Goal: Task Accomplishment & Management: Manage account settings

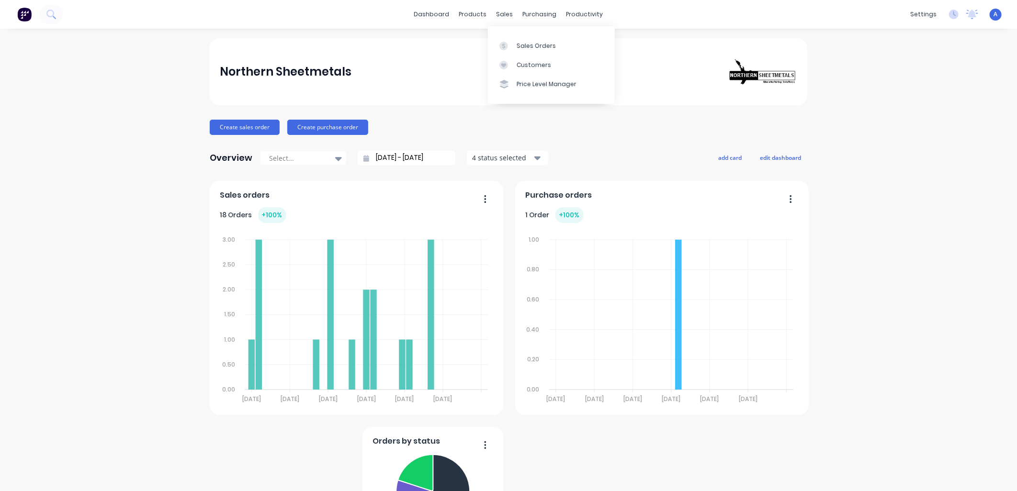
click at [555, 49] on link "Sales Orders" at bounding box center [551, 45] width 127 height 19
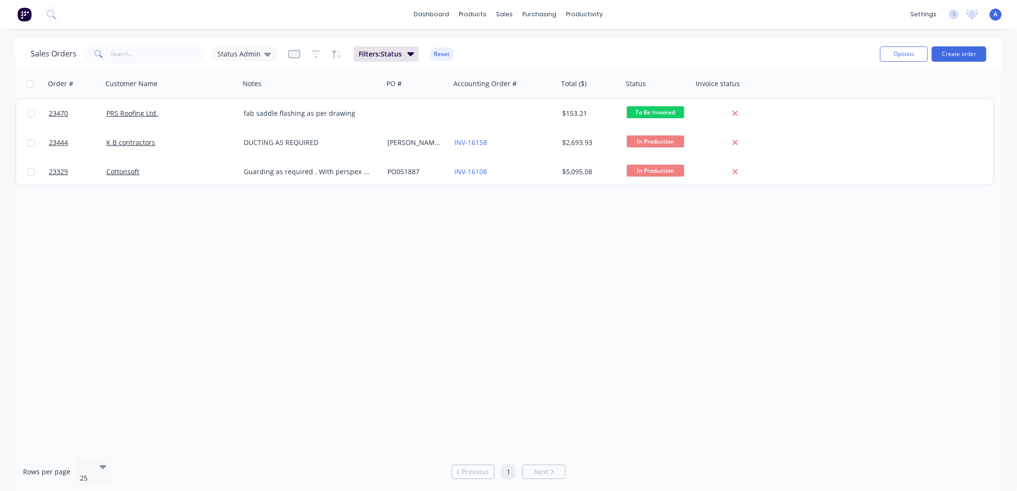
click at [122, 172] on link "Cottonsoft" at bounding box center [122, 171] width 33 height 9
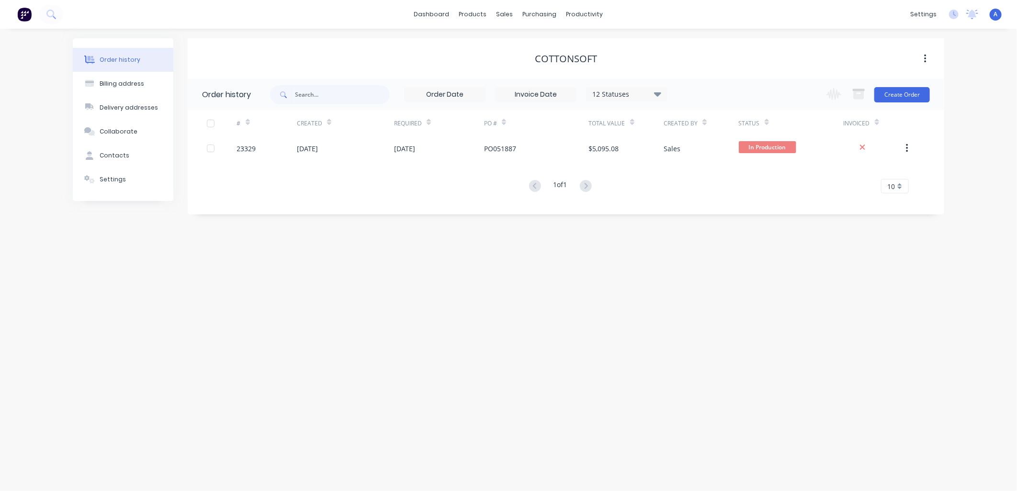
click at [251, 151] on div "23329" at bounding box center [246, 149] width 19 height 10
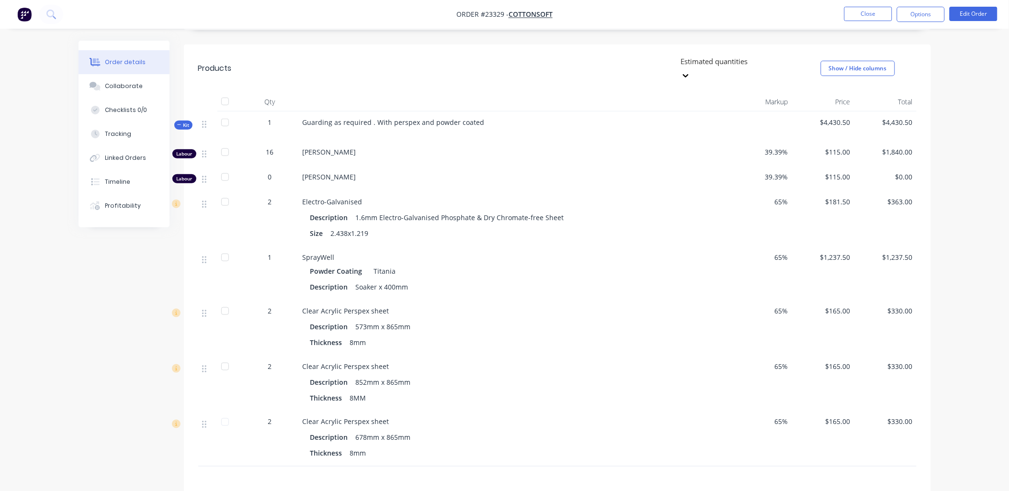
scroll to position [251, 0]
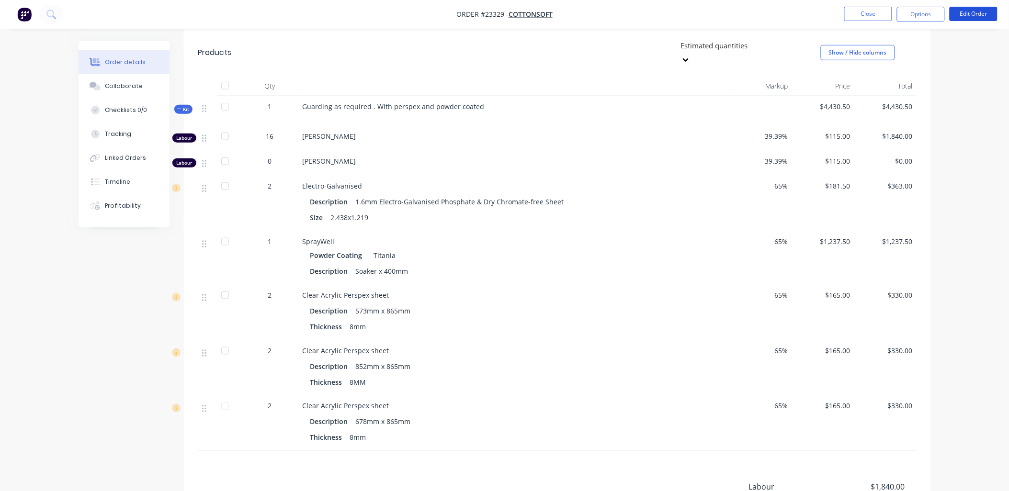
click at [676, 13] on button "Edit Order" at bounding box center [974, 14] width 48 height 14
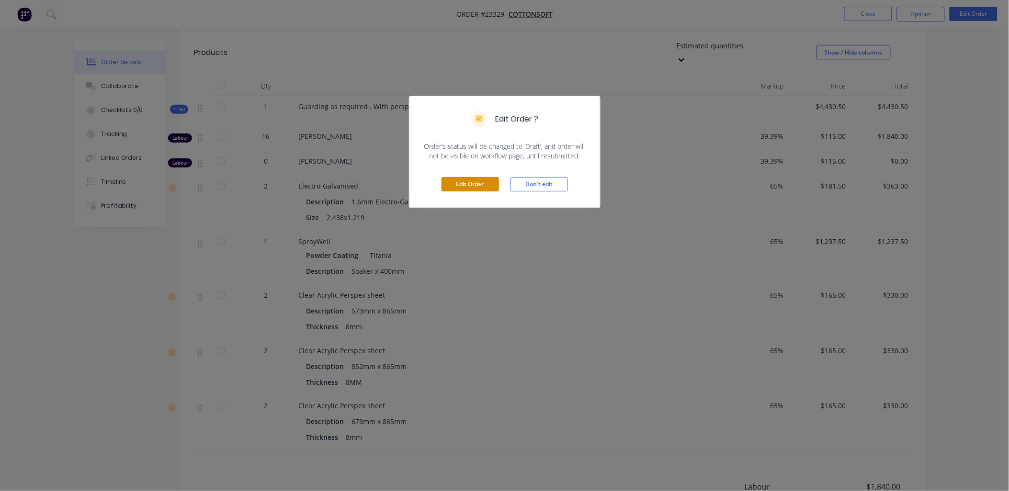
click at [469, 188] on button "Edit Order" at bounding box center [470, 184] width 57 height 14
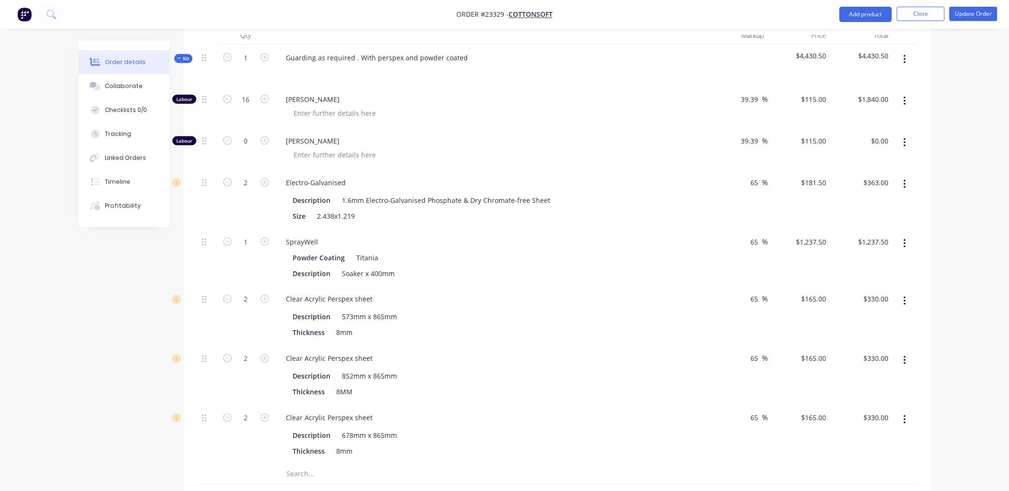
scroll to position [395, 0]
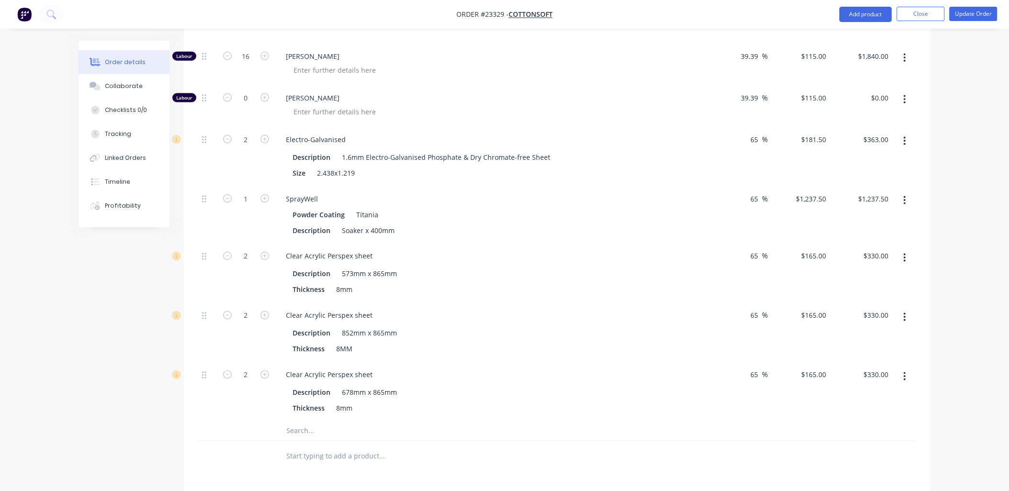
click at [676, 342] on icon "button" at bounding box center [905, 377] width 2 height 11
click at [676, 342] on div "Delete" at bounding box center [871, 441] width 74 height 14
